Goal: Task Accomplishment & Management: Manage account settings

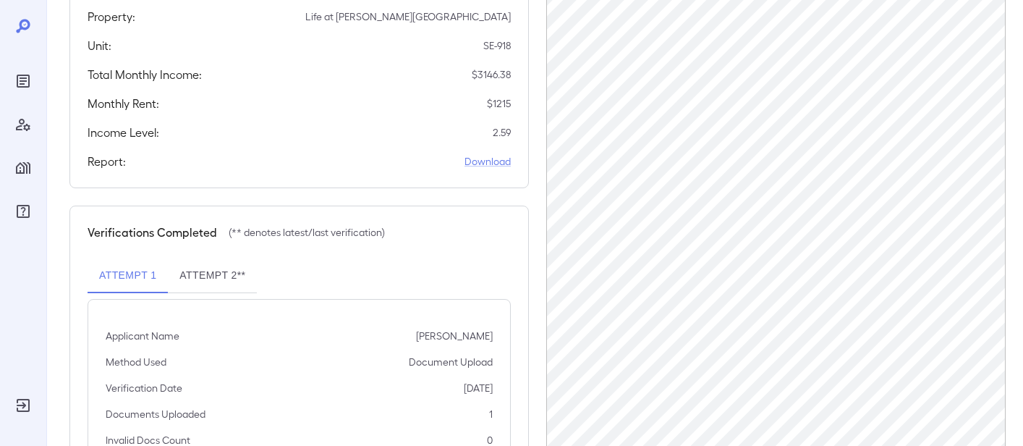
click at [19, 69] on div at bounding box center [23, 119] width 23 height 205
click at [20, 72] on icon "Reports" at bounding box center [22, 80] width 17 height 17
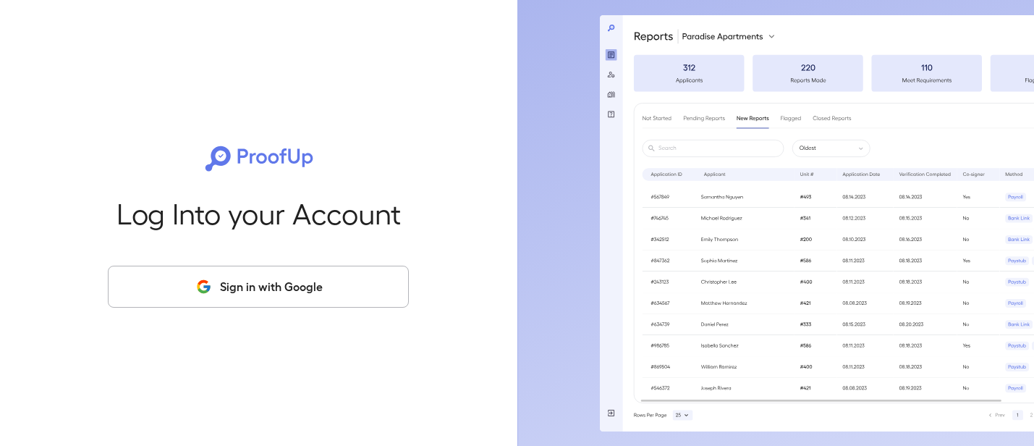
click at [247, 307] on button "Sign in with Google" at bounding box center [258, 286] width 301 height 42
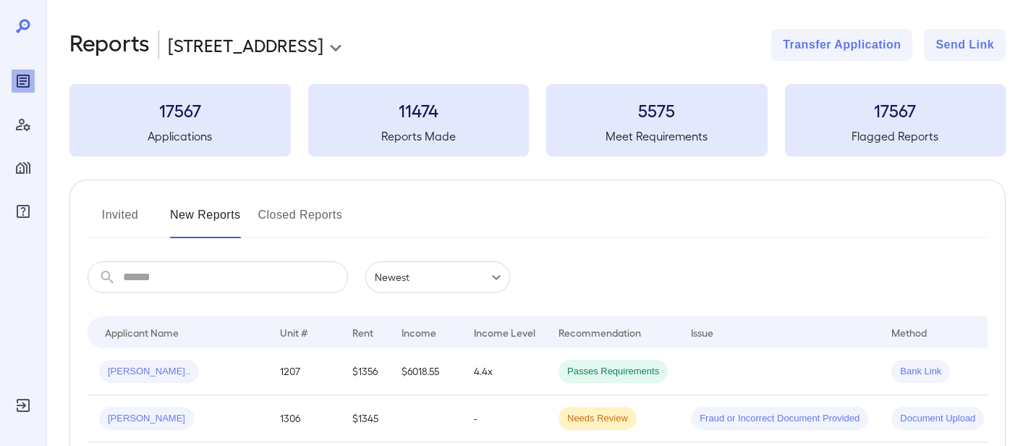
click at [281, 67] on div "**********" at bounding box center [537, 282] width 936 height 507
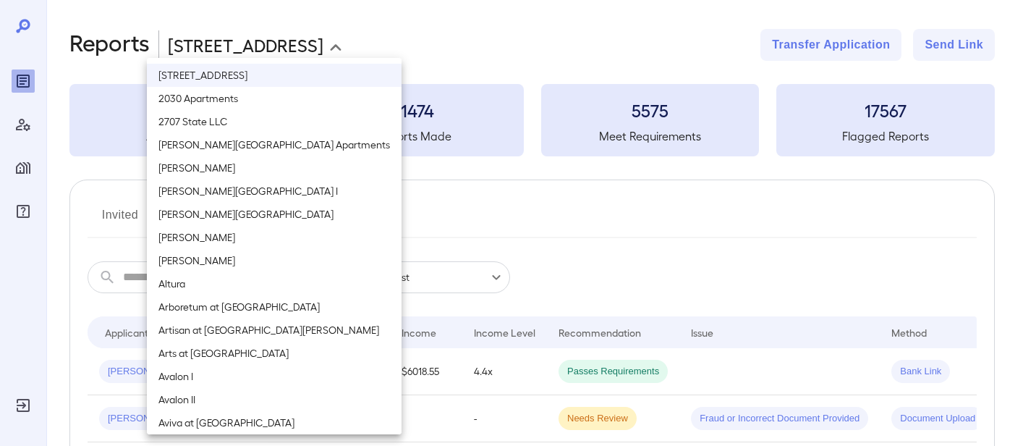
click at [285, 54] on body "**********" at bounding box center [511, 223] width 1023 height 446
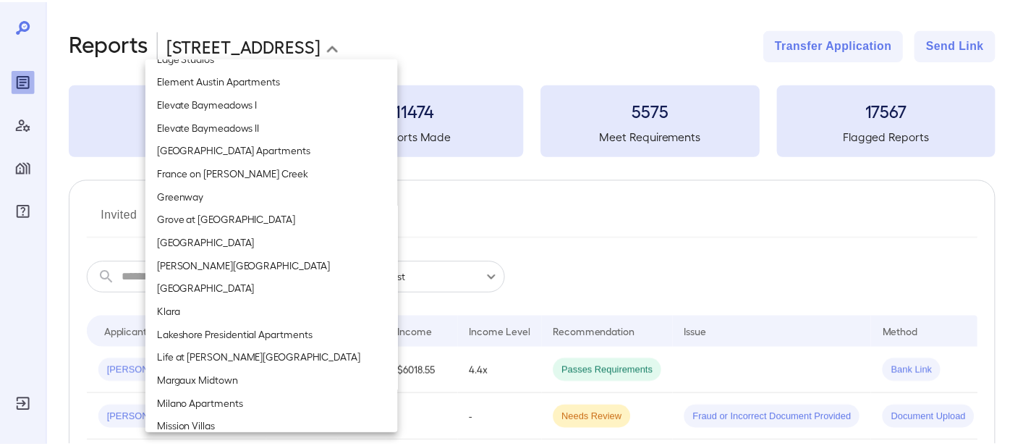
scroll to position [1013, 0]
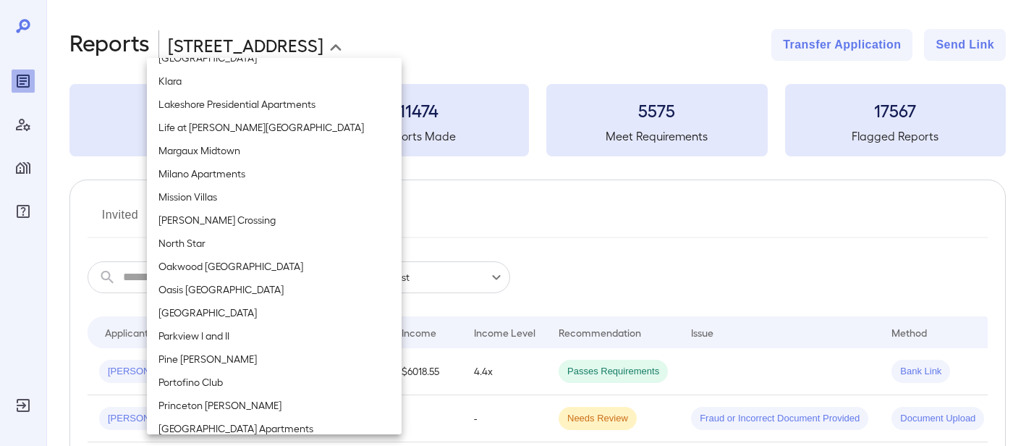
click at [232, 195] on li "Mission Villas" at bounding box center [274, 196] width 255 height 23
type input "**********"
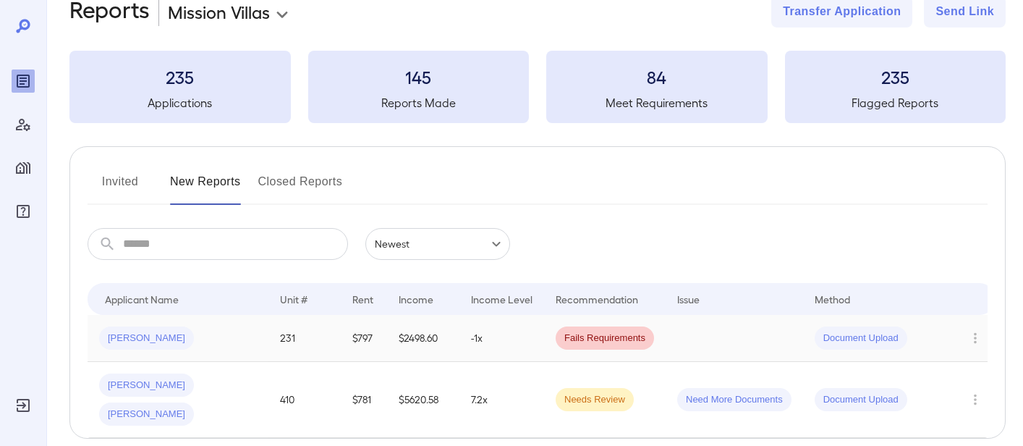
scroll to position [72, 0]
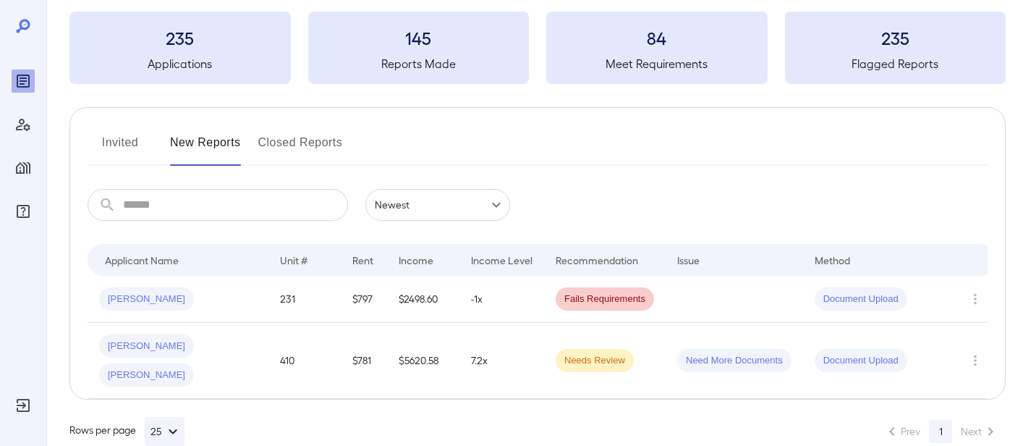
click at [237, 292] on div "Ashley M..." at bounding box center [178, 298] width 158 height 23
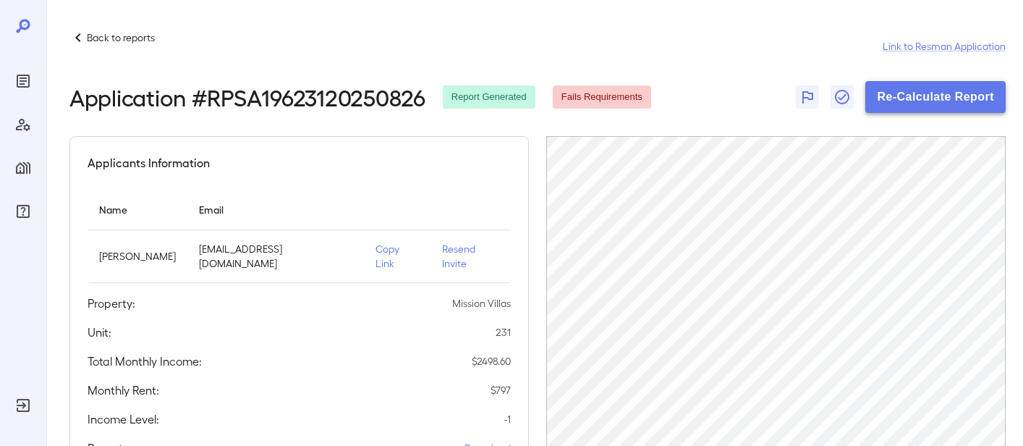
click at [921, 92] on button "Re-Calculate Report" at bounding box center [935, 97] width 140 height 32
click at [137, 41] on p "Back to reports" at bounding box center [121, 37] width 68 height 14
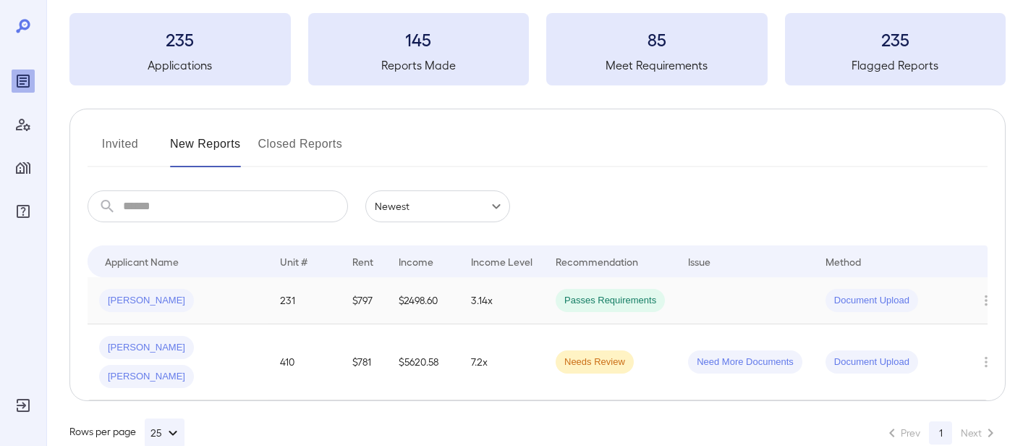
scroll to position [72, 0]
click at [194, 368] on span "Gregorio H..." at bounding box center [146, 375] width 95 height 14
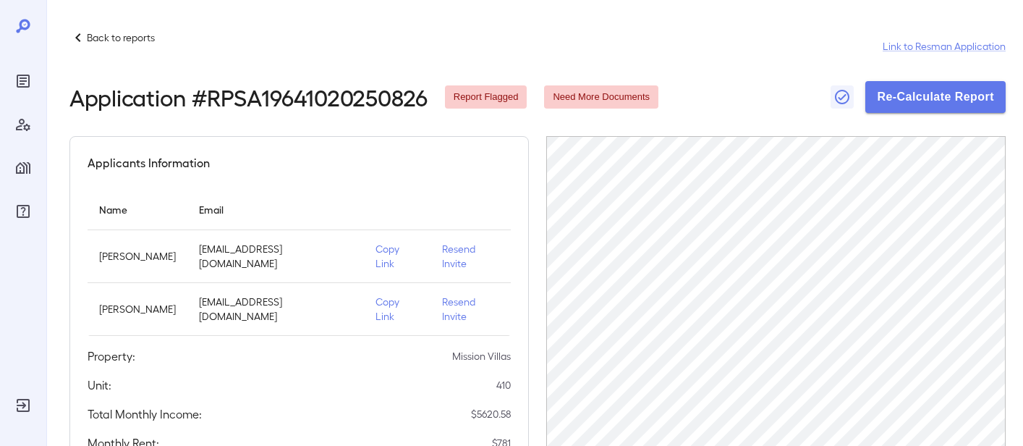
click at [27, 88] on icon "Reports" at bounding box center [23, 81] width 13 height 13
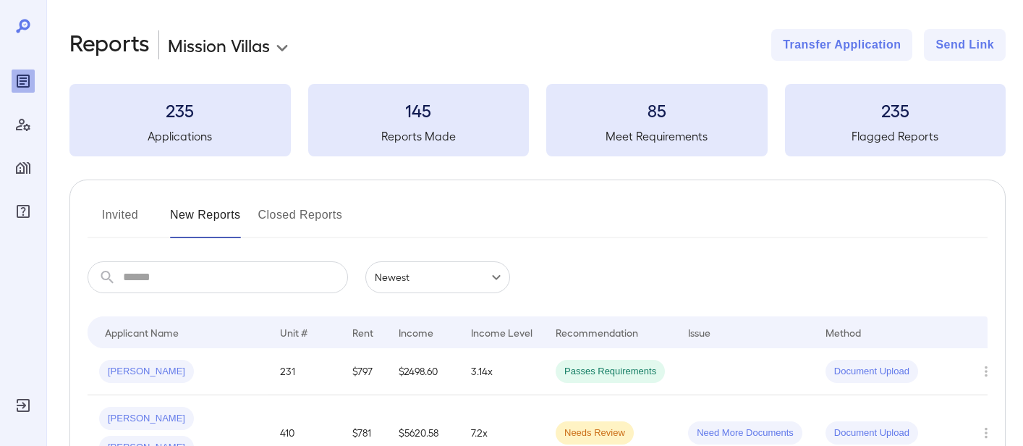
click at [242, 43] on body "**********" at bounding box center [511, 223] width 1023 height 446
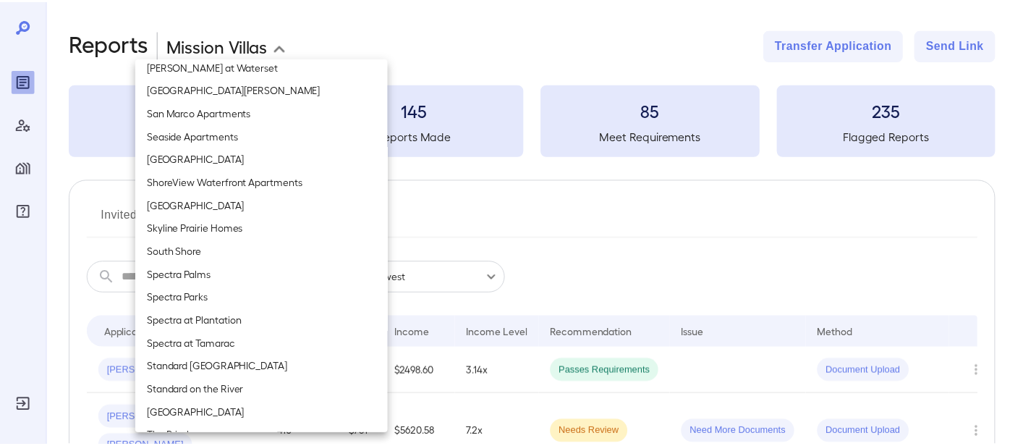
scroll to position [1759, 0]
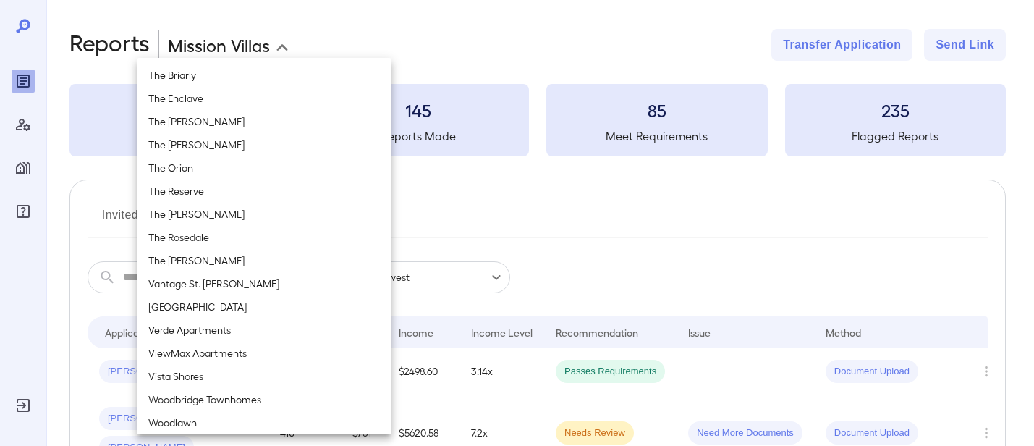
click at [215, 174] on li "The Orion" at bounding box center [264, 167] width 255 height 23
type input "**********"
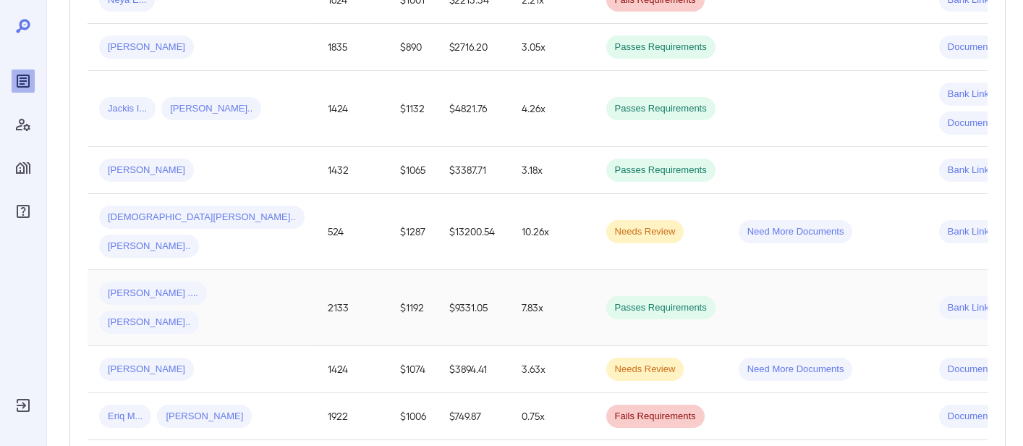
scroll to position [579, 0]
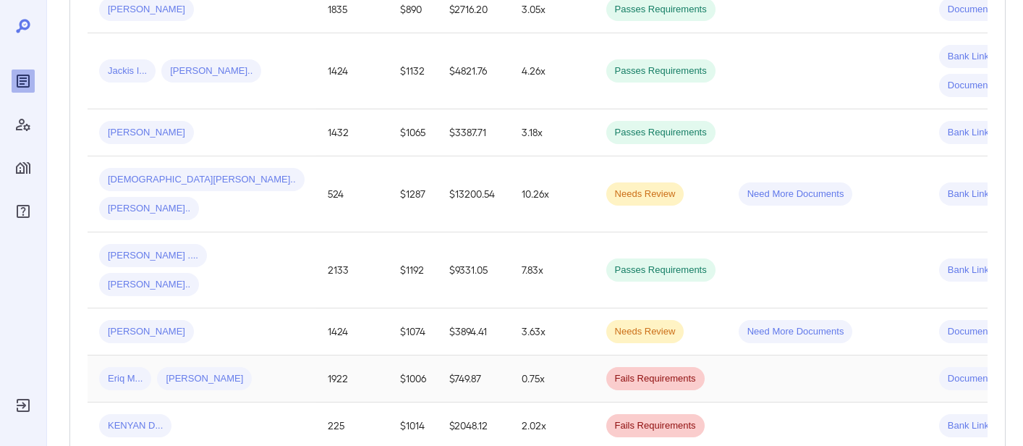
click at [239, 367] on div "Eriq M... Kelsey A..." at bounding box center [201, 378] width 205 height 23
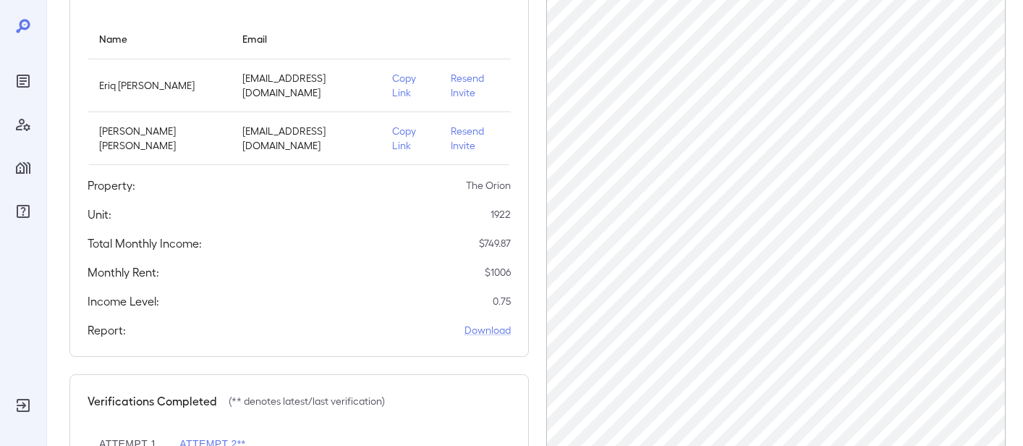
scroll to position [72, 0]
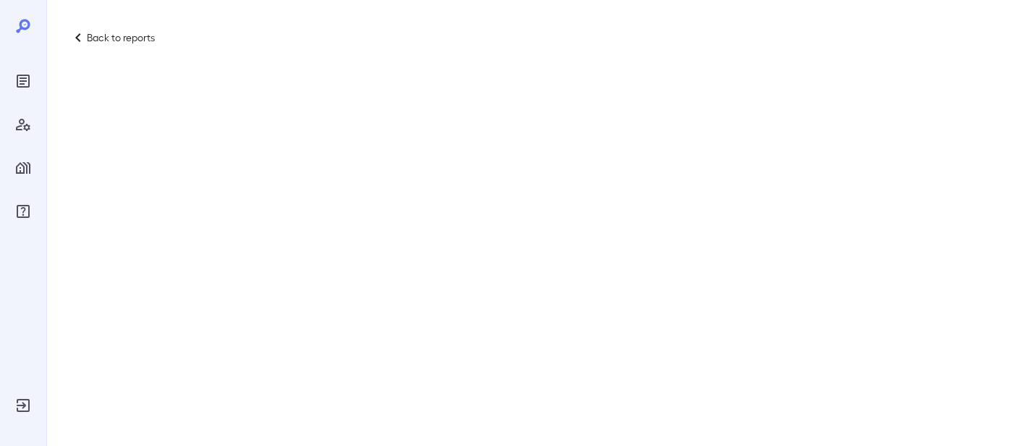
click at [120, 41] on p "Back to reports" at bounding box center [121, 37] width 68 height 14
click at [80, 33] on icon at bounding box center [77, 37] width 17 height 17
click at [80, 35] on icon at bounding box center [77, 37] width 17 height 17
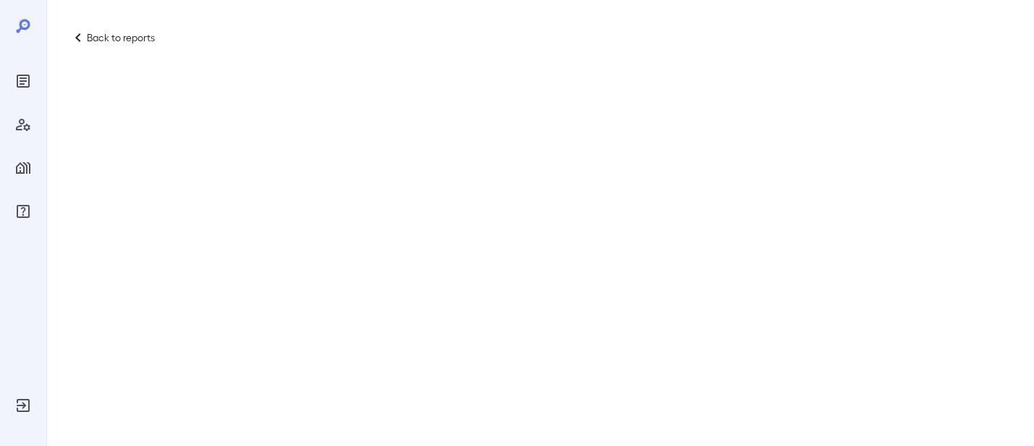
drag, startPoint x: 557, startPoint y: 130, endPoint x: 545, endPoint y: 114, distance: 20.3
